Goal: Task Accomplishment & Management: Use online tool/utility

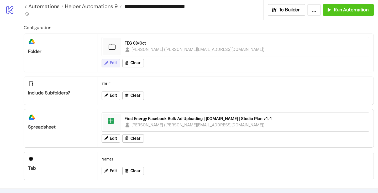
click at [111, 65] on span "Edit" at bounding box center [113, 63] width 7 height 5
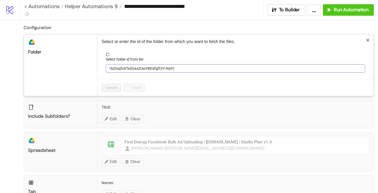
click at [125, 68] on span "1bZmqfu9Tx0OasZUwYBEdfgft3Y-9Iy01" at bounding box center [235, 69] width 253 height 8
click at [125, 69] on span "FEG 08/Oct" at bounding box center [235, 69] width 253 height 8
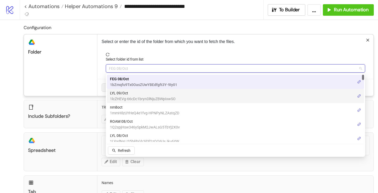
click at [120, 93] on span "LYL 09/Oct" at bounding box center [143, 93] width 66 height 6
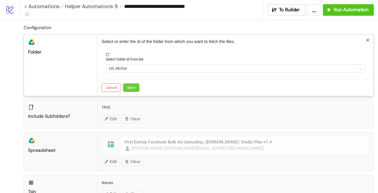
click at [132, 84] on button "Save" at bounding box center [131, 88] width 16 height 8
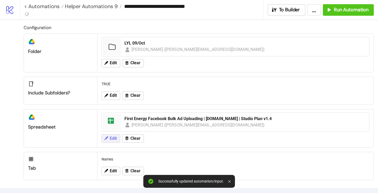
click at [113, 140] on span "Edit" at bounding box center [113, 138] width 7 height 5
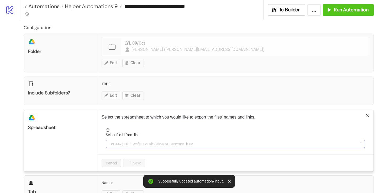
click at [122, 144] on span "1oP44Zju0iFluWsfjI1FvFRh2lJi5J8yUFJNemstThTM" at bounding box center [235, 144] width 253 height 8
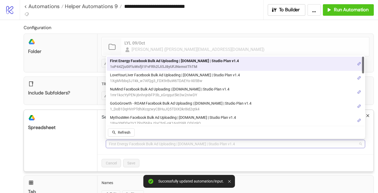
click at [123, 143] on span "First Energy Facebook Bulk Ad Uploading | [DOMAIN_NAME] | Studio Plan v1.4" at bounding box center [235, 144] width 253 height 8
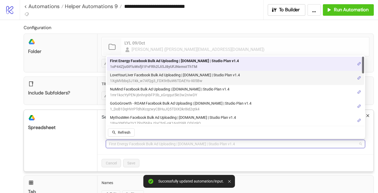
click at [138, 77] on span "LoveYourLiver Facebook Bulk Ad Uploading | [DOMAIN_NAME] | Studio Plan v1.4" at bounding box center [175, 75] width 130 height 6
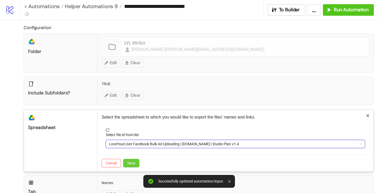
click at [132, 161] on span "Save" at bounding box center [131, 163] width 8 height 4
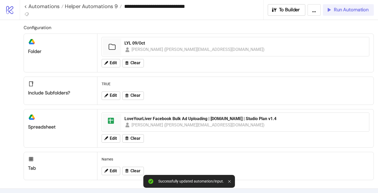
click at [356, 11] on span "Run Automation" at bounding box center [351, 10] width 35 height 6
